Goal: Find contact information: Find contact information

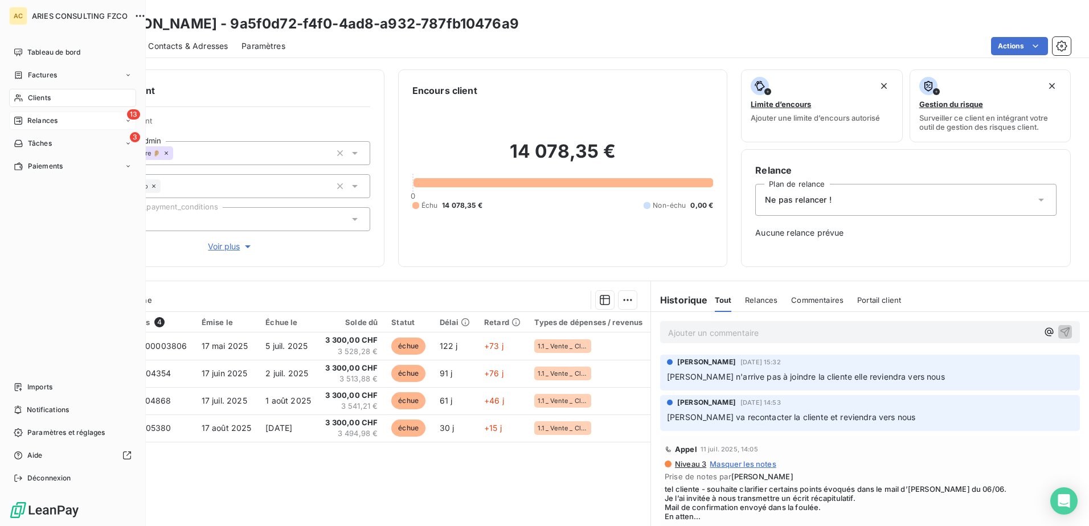
click at [28, 123] on span "Relances" at bounding box center [42, 121] width 30 height 10
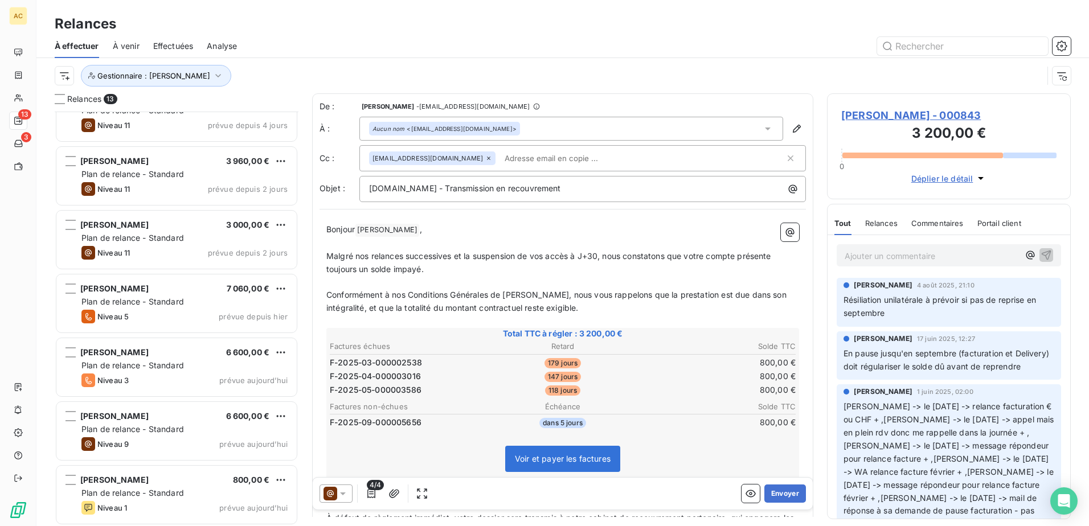
scroll to position [415, 0]
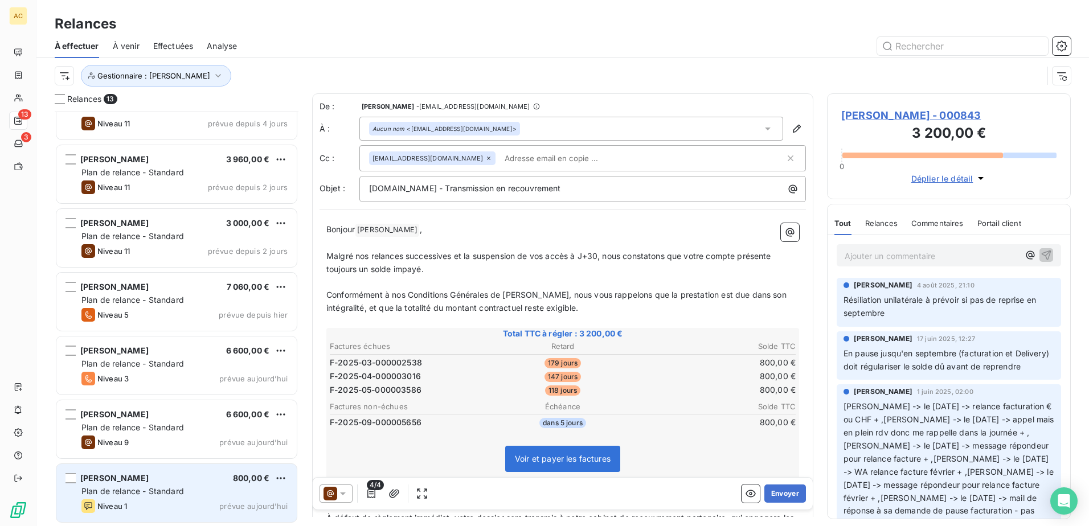
click at [175, 510] on div "Niveau 1 prévue aujourd’hui" at bounding box center [184, 506] width 206 height 14
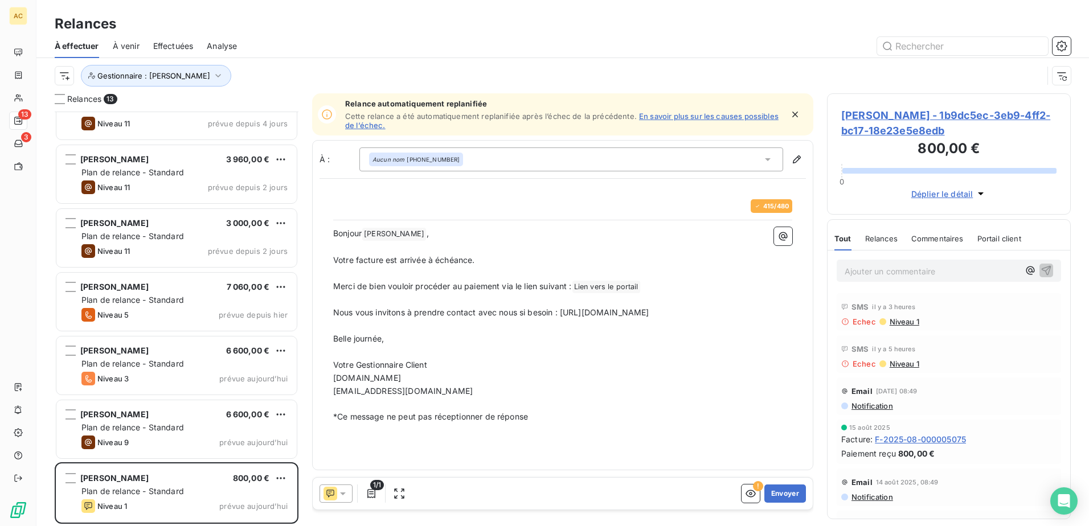
scroll to position [406, 235]
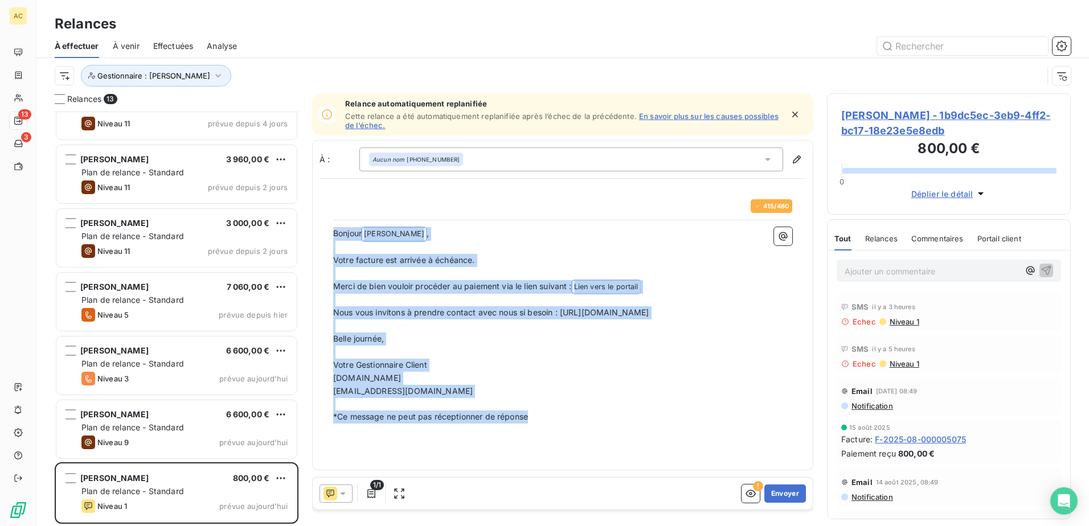
drag, startPoint x: 542, startPoint y: 436, endPoint x: 334, endPoint y: 235, distance: 288.7
click at [334, 235] on div "Bonjour [PERSON_NAME] ﻿ , ﻿ Votre facture est arrivée à échéance. ﻿ Merci de bi…" at bounding box center [562, 325] width 459 height 196
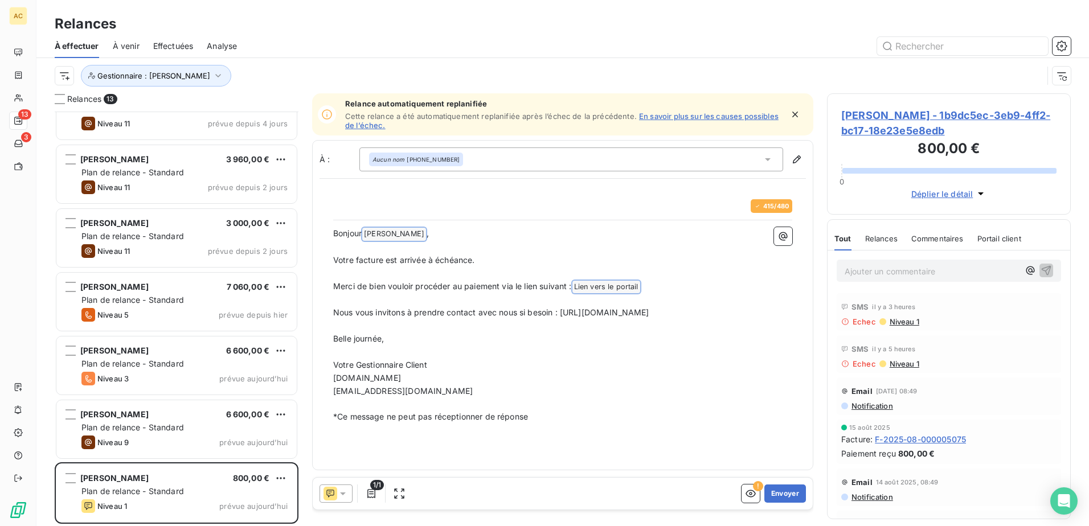
click at [582, 430] on div "415 / 480 Bonjour [PERSON_NAME] ﻿ , ﻿ Votre facture est arrivée à échéance. ﻿ M…" at bounding box center [562, 311] width 473 height 238
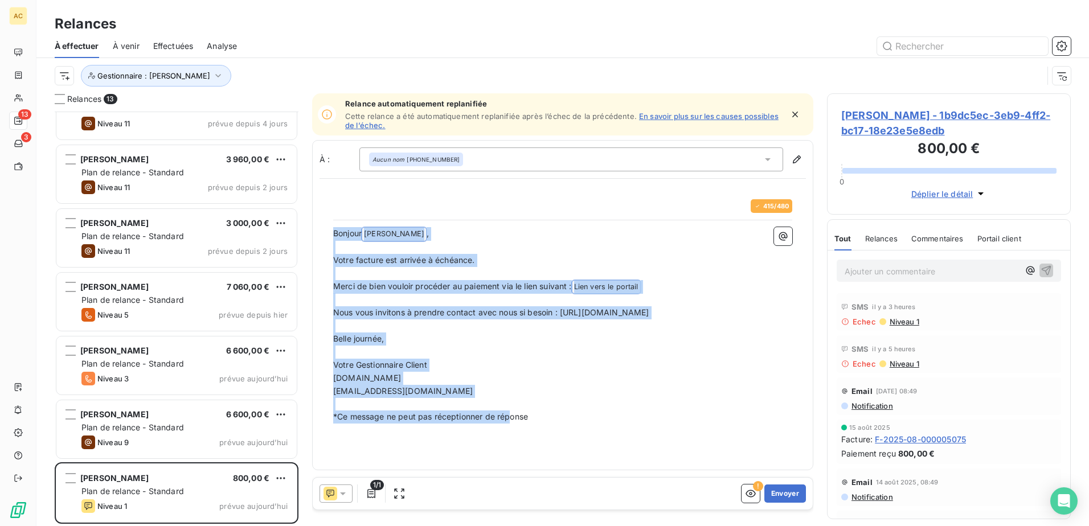
drag, startPoint x: 561, startPoint y: 436, endPoint x: 331, endPoint y: 234, distance: 305.9
click at [331, 234] on div "415 / 480 Bonjour [PERSON_NAME] ﻿ , ﻿ Votre facture est arrivée à échéance. ﻿ M…" at bounding box center [562, 311] width 473 height 238
copy div "Bonjour [PERSON_NAME] ﻿ , ﻿ Votre facture est arrivée à échéance. ﻿ Merci de bi…"
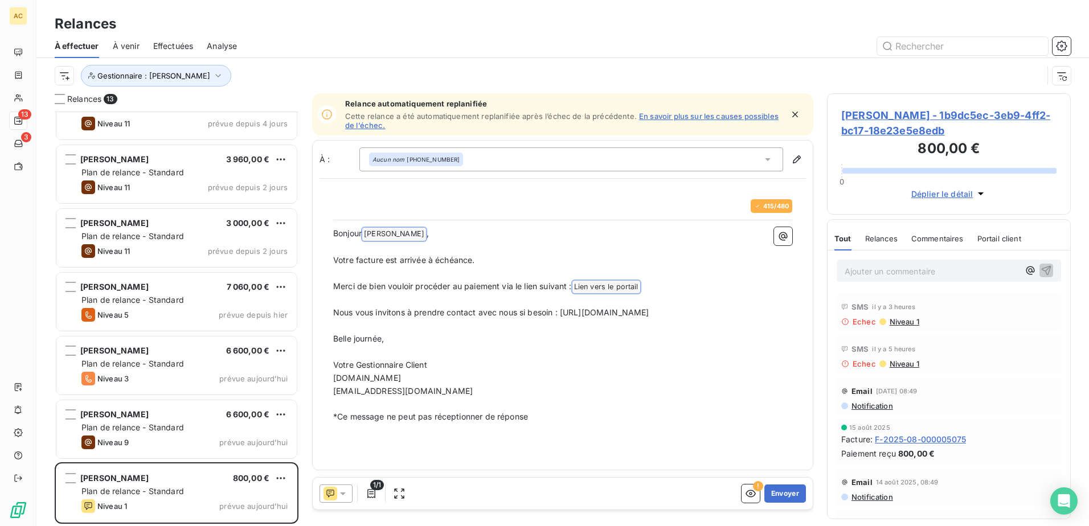
click at [903, 276] on p "Ajouter un commentaire ﻿" at bounding box center [931, 271] width 174 height 14
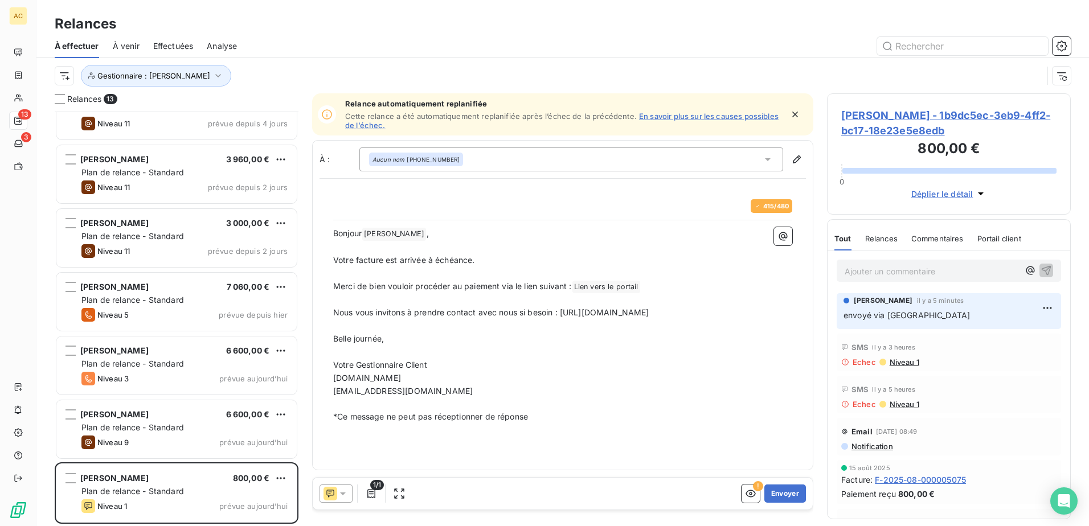
click at [342, 500] on div at bounding box center [335, 494] width 33 height 18
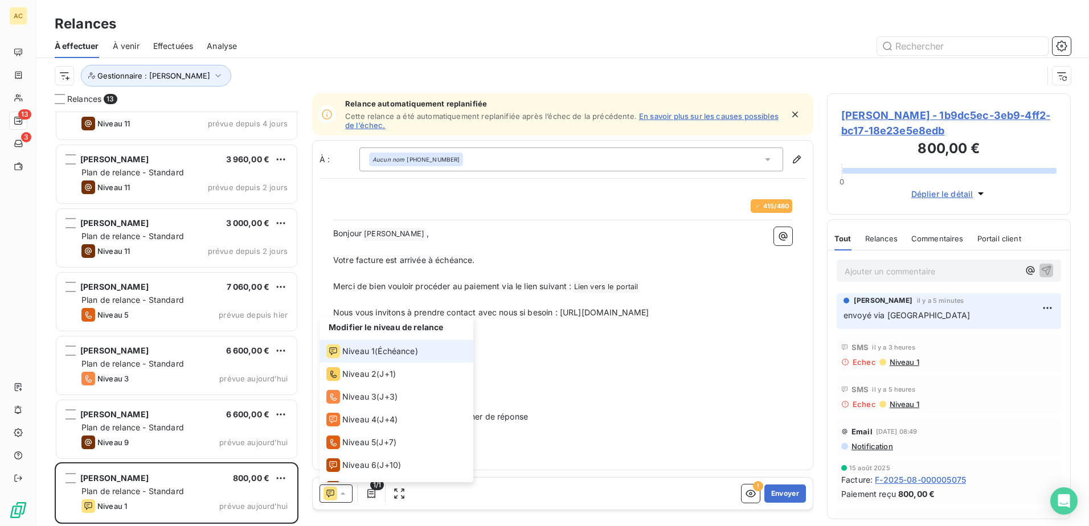
click at [675, 359] on p "﻿" at bounding box center [562, 352] width 459 height 13
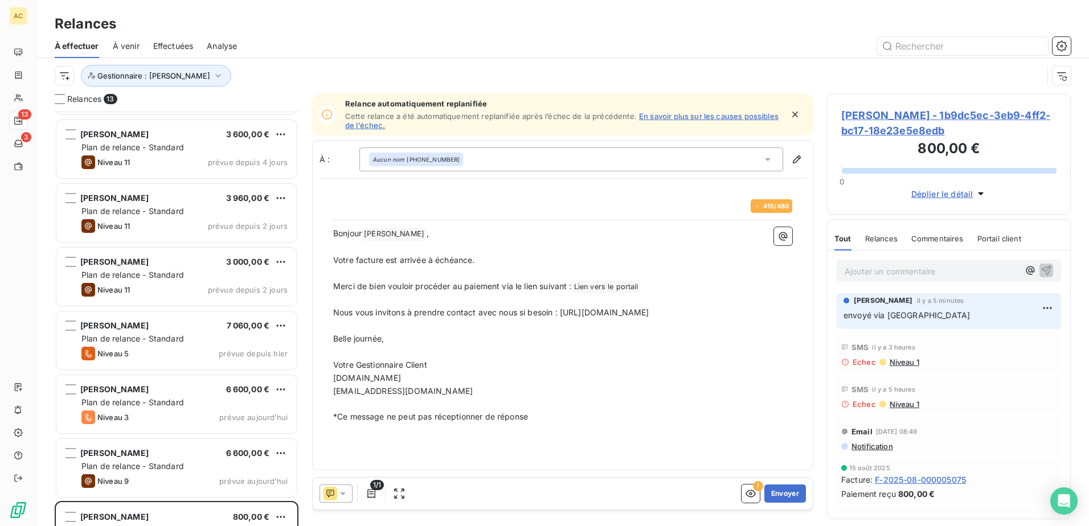
scroll to position [358, 0]
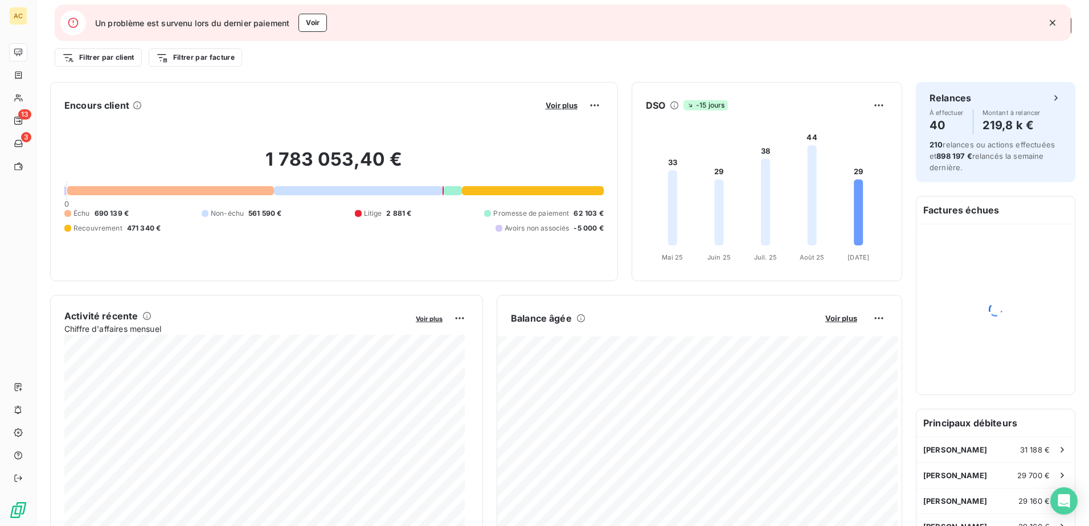
click at [1053, 24] on icon "button" at bounding box center [1052, 23] width 6 height 6
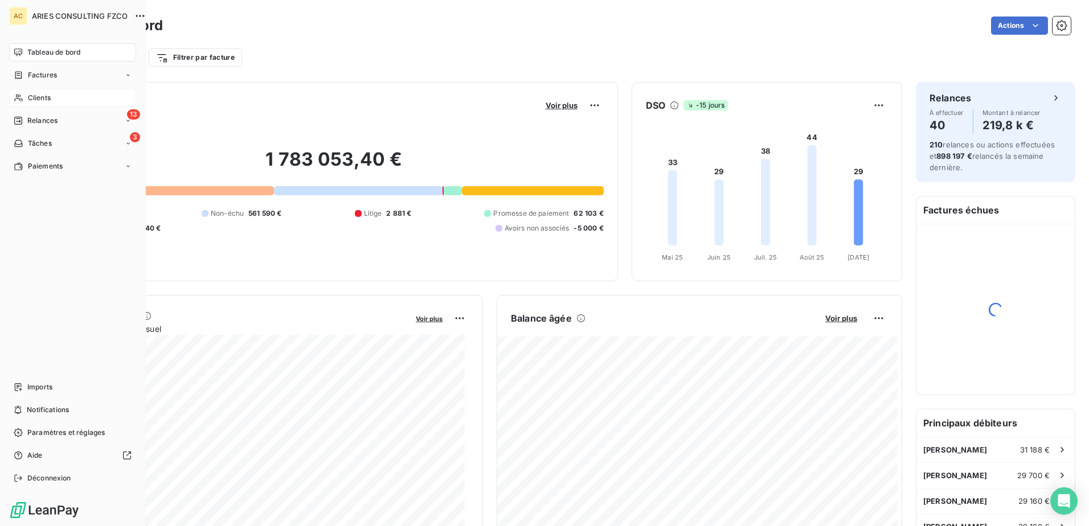
click at [23, 100] on div "Clients" at bounding box center [72, 98] width 127 height 18
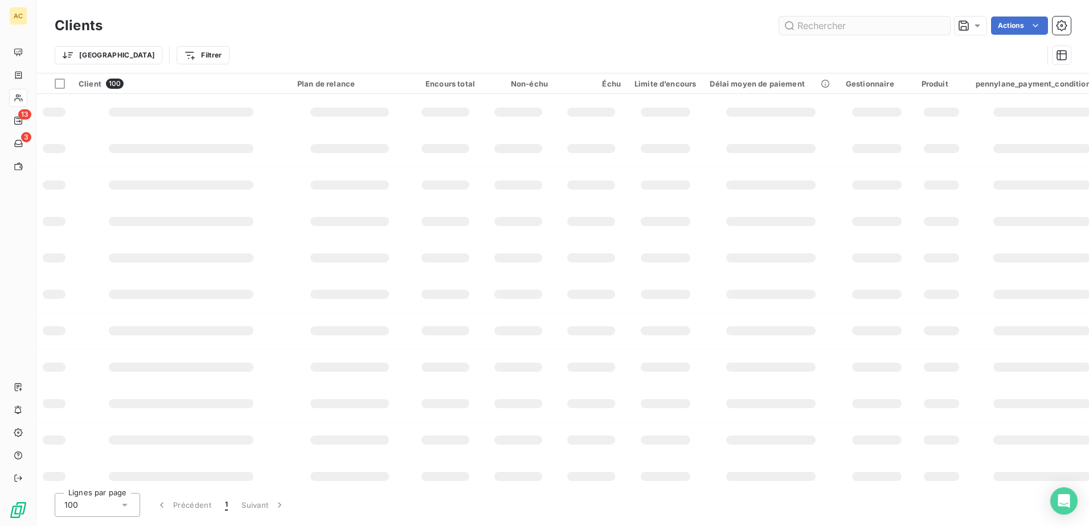
click at [855, 27] on input "text" at bounding box center [864, 26] width 171 height 18
click at [855, 27] on input "Nicolas Brielles" at bounding box center [864, 26] width 171 height 18
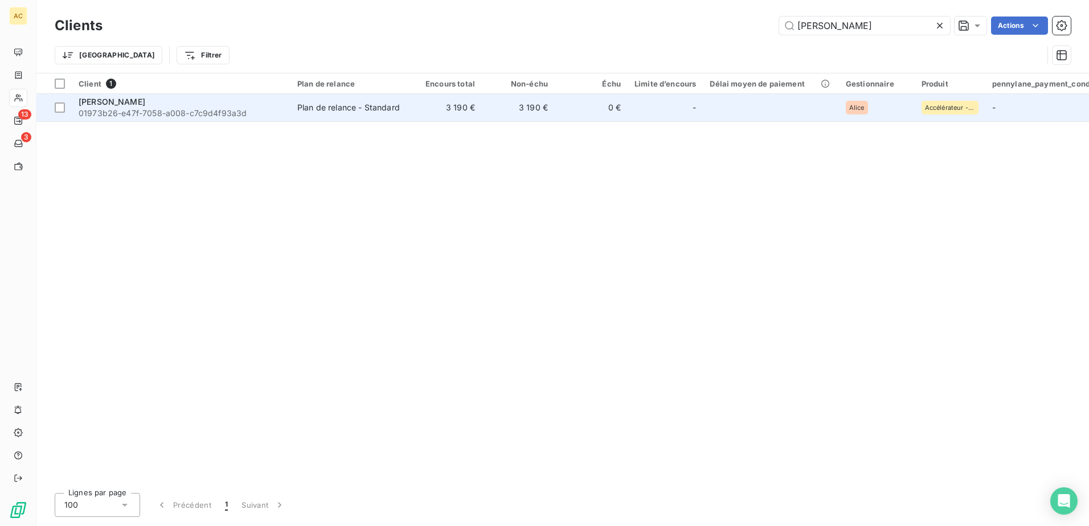
type input "Nicolas Brielles"
click at [305, 113] on td "Plan de relance - Standard" at bounding box center [349, 107] width 118 height 27
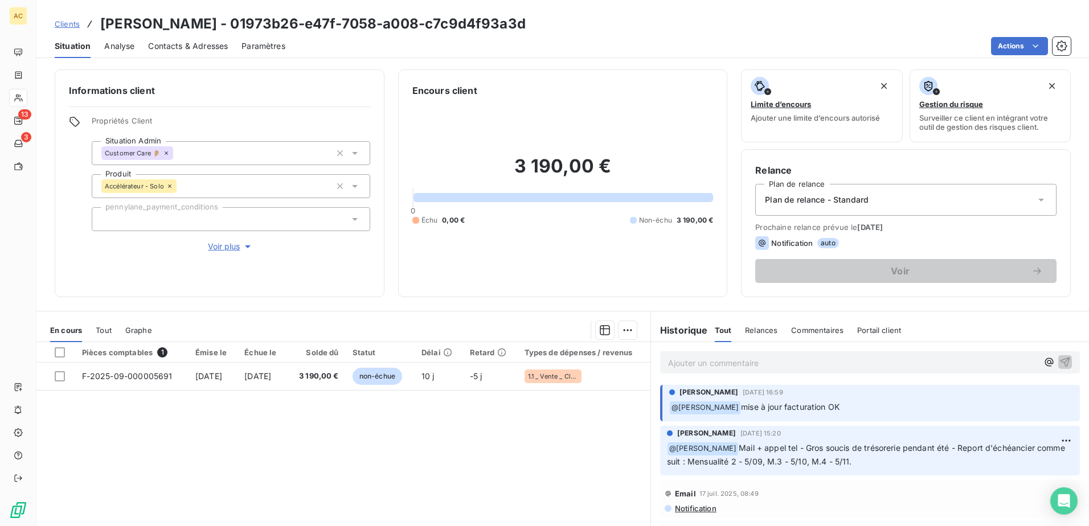
click at [180, 51] on span "Contacts & Adresses" at bounding box center [188, 45] width 80 height 11
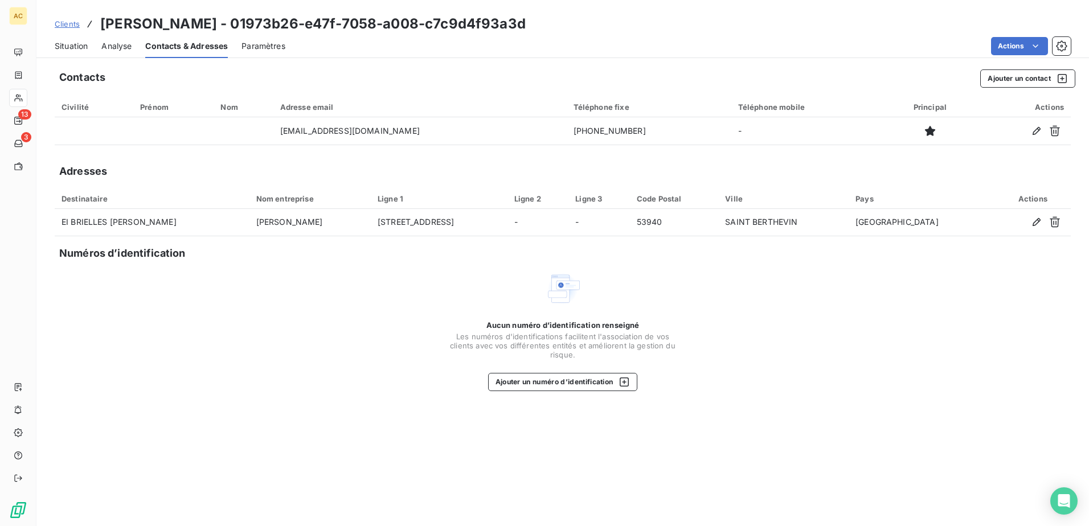
click at [247, 361] on div "Aucun numéro d’identification renseigné Les numéros d'identifications faciliten…" at bounding box center [563, 330] width 1016 height 121
click at [67, 23] on span "Clients" at bounding box center [67, 23] width 25 height 9
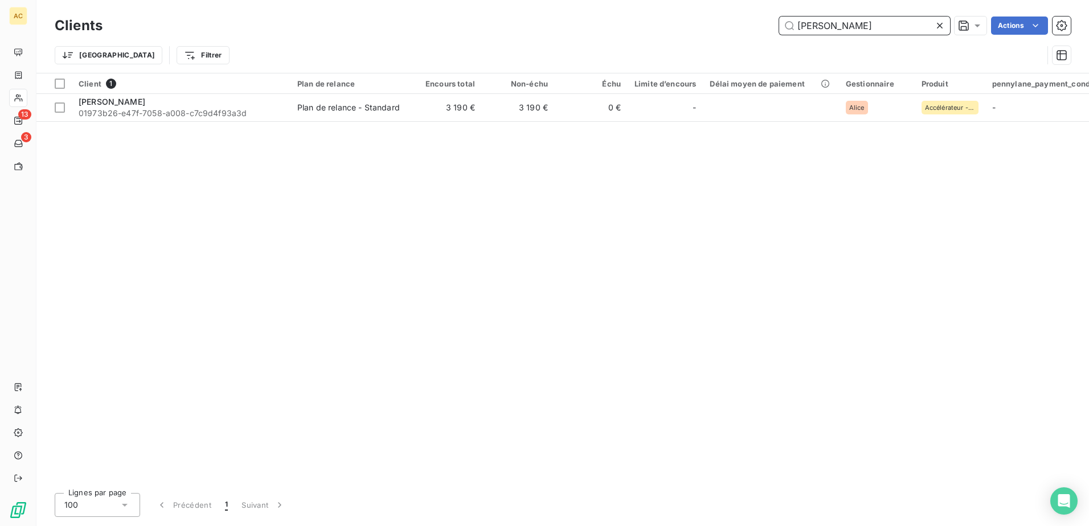
click at [844, 30] on input "Nicolas Brielles" at bounding box center [864, 26] width 171 height 18
paste input "[PERSON_NAME]"
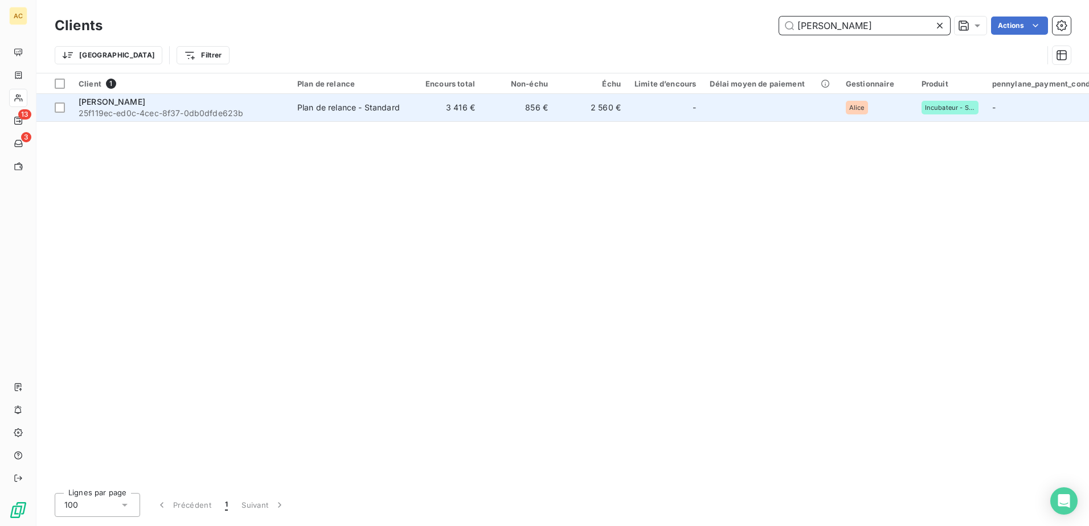
type input "[PERSON_NAME]"
click at [236, 106] on div "[PERSON_NAME]" at bounding box center [181, 101] width 205 height 11
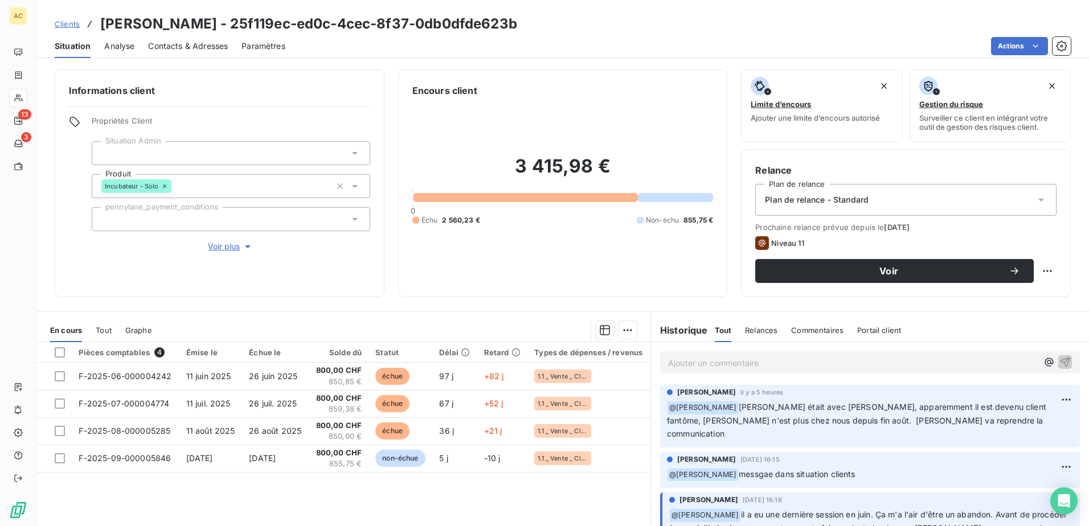
click at [187, 40] on span "Contacts & Adresses" at bounding box center [188, 45] width 80 height 11
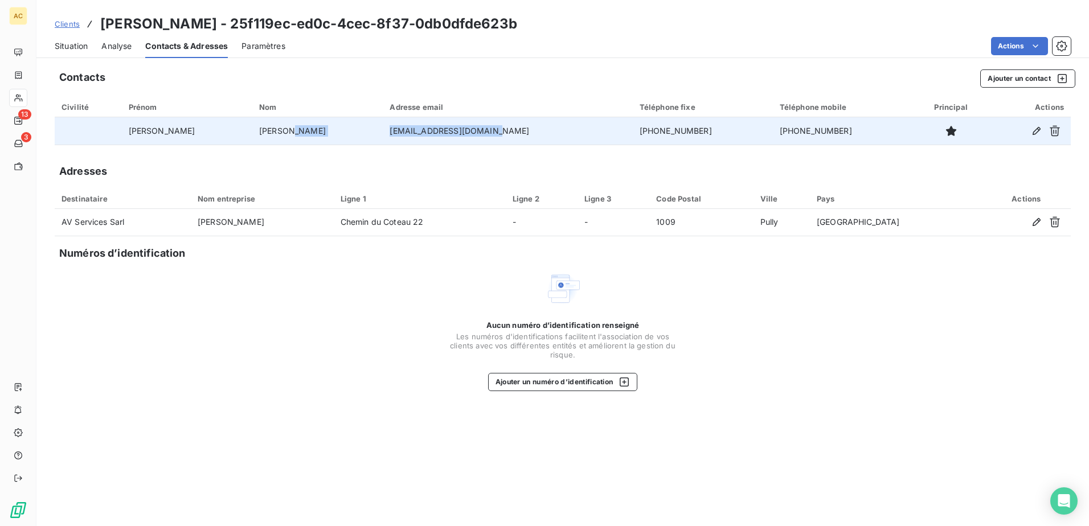
drag, startPoint x: 421, startPoint y: 132, endPoint x: 315, endPoint y: 134, distance: 105.9
click at [315, 134] on tr "Alfonso Andrade info@avservicesgroup.ch +41 76 445 91 26 +41 76 445 91 26" at bounding box center [563, 130] width 1016 height 27
copy tr "info@avservicesgroup.ch"
drag, startPoint x: 171, startPoint y: 130, endPoint x: 137, endPoint y: 130, distance: 34.2
click at [137, 130] on td "Alfonso" at bounding box center [187, 130] width 130 height 27
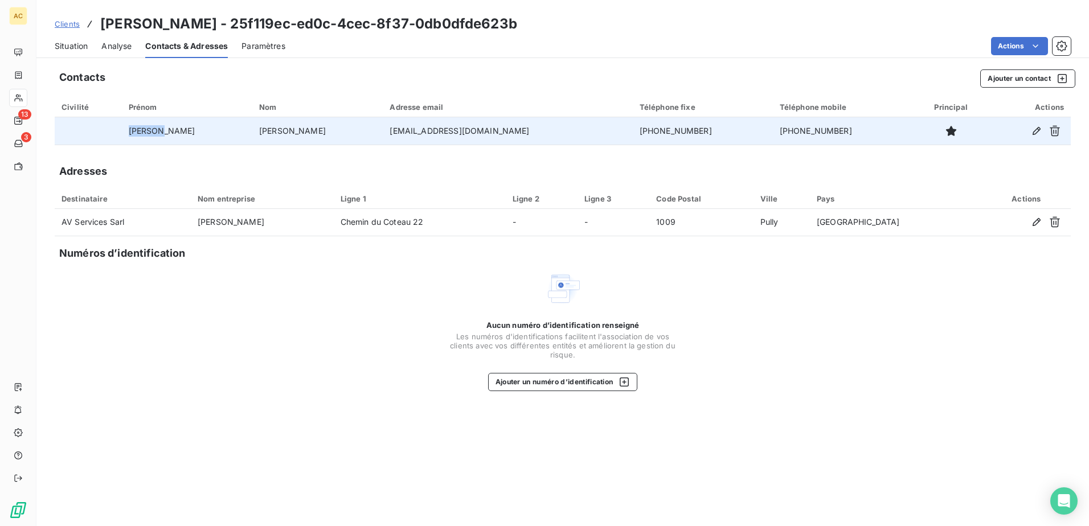
copy td "Alfonso"
click at [252, 130] on td "Andrade" at bounding box center [317, 130] width 130 height 27
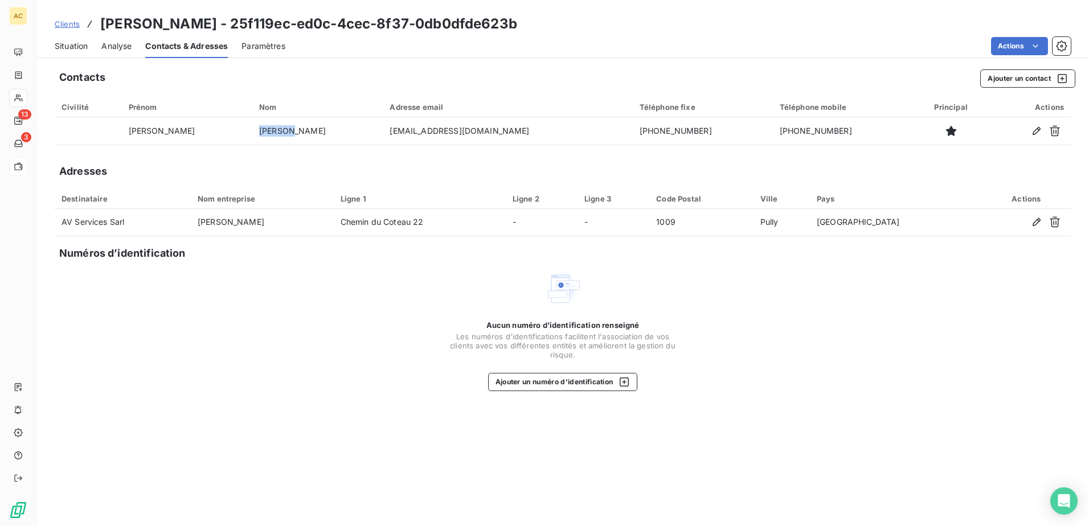
copy td "Andrade"
click at [75, 49] on span "Situation" at bounding box center [71, 45] width 33 height 11
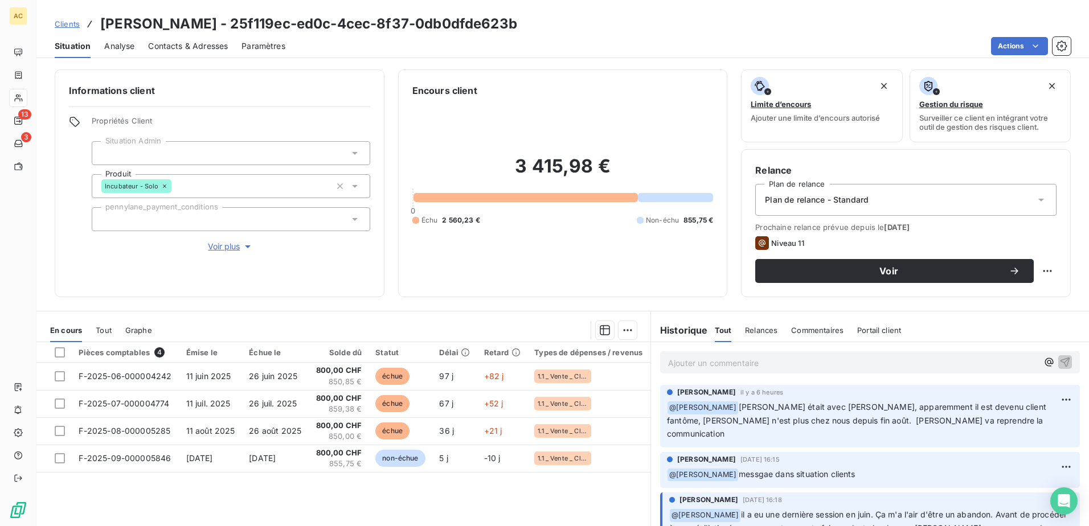
click at [803, 373] on div "Ajouter un commentaire ﻿" at bounding box center [870, 362] width 420 height 22
click at [803, 367] on p "Ajouter un commentaire ﻿" at bounding box center [853, 363] width 370 height 14
click at [704, 361] on span "Décharge envoyé au client" at bounding box center [734, 362] width 132 height 10
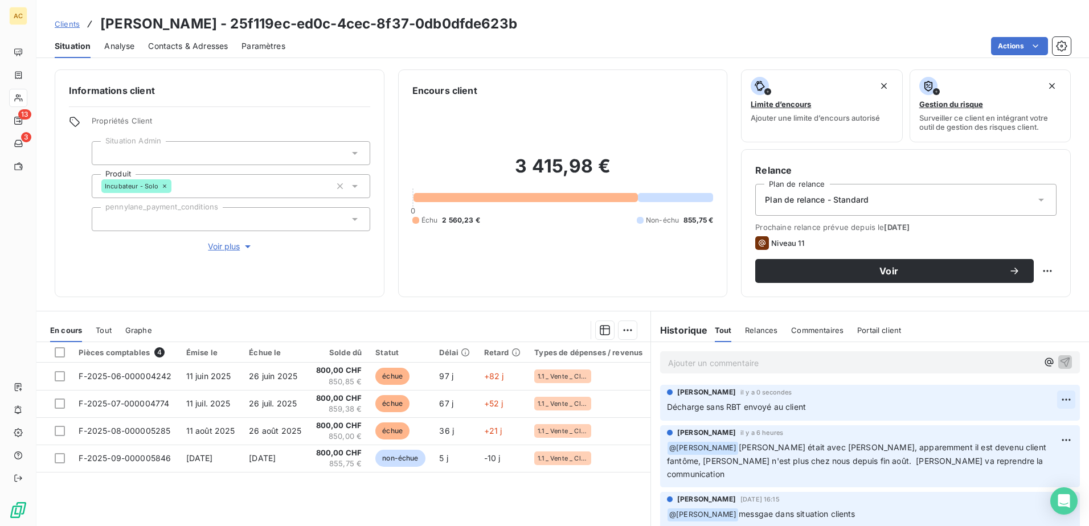
click at [1053, 399] on html "AC 13 3 Clients Alfonso Andrade - 25f119ec-ed0c-4cec-8f37-0db0dfde623b Situatio…" at bounding box center [544, 263] width 1089 height 526
click at [1016, 420] on div "Editer" at bounding box center [1022, 425] width 64 height 18
click at [765, 408] on span "Décharge sans RBT envoyé au client" at bounding box center [736, 407] width 139 height 10
click at [1060, 403] on icon "button" at bounding box center [1065, 406] width 11 height 11
